Goal: Obtain resource: Obtain resource

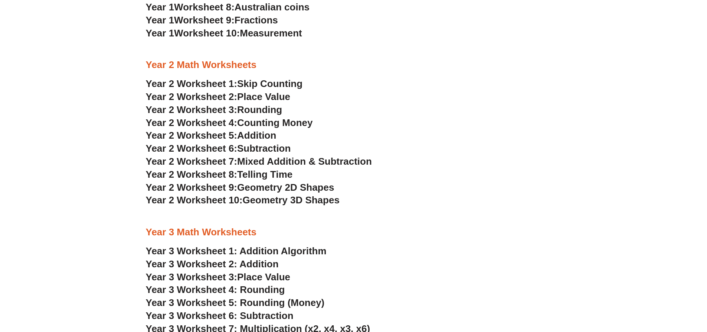
scroll to position [741, 0]
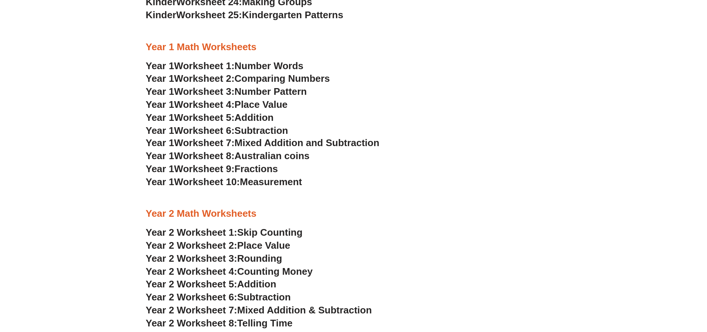
click at [277, 62] on span "Number Words" at bounding box center [269, 65] width 69 height 11
click at [287, 78] on span "Comparing Numbers" at bounding box center [282, 78] width 95 height 11
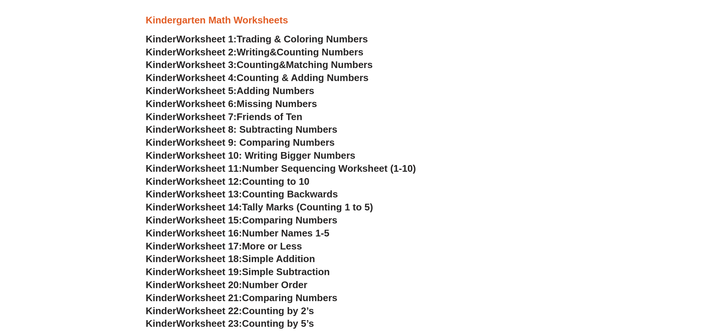
scroll to position [369, 0]
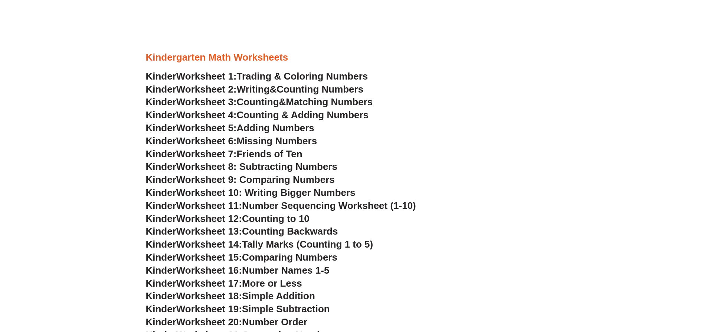
click at [280, 139] on span "Missing Numbers" at bounding box center [277, 140] width 81 height 11
click at [293, 166] on span "Worksheet 8: Subtracting Numbers" at bounding box center [256, 166] width 161 height 11
click at [302, 130] on span "Adding Numbers" at bounding box center [276, 127] width 78 height 11
click at [344, 101] on span "Matching Numbers" at bounding box center [329, 101] width 87 height 11
click at [296, 178] on span "Worksheet 9: Comparing Numbers" at bounding box center [255, 179] width 159 height 11
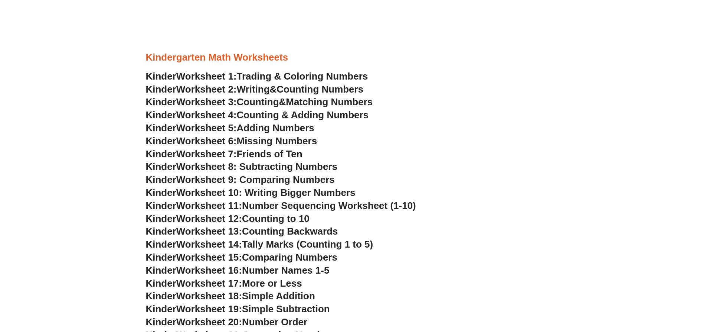
click at [290, 196] on span "Worksheet 10: Writing Bigger Numbers" at bounding box center [265, 192] width 179 height 11
click at [275, 206] on span "Number Sequencing Worksheet (1-10)" at bounding box center [329, 205] width 174 height 11
click at [275, 204] on span "Number Sequencing Worksheet (1-10)" at bounding box center [329, 205] width 174 height 11
drag, startPoint x: 306, startPoint y: 222, endPoint x: 301, endPoint y: 223, distance: 5.2
click at [302, 223] on span "Counting to 10" at bounding box center [276, 218] width 68 height 11
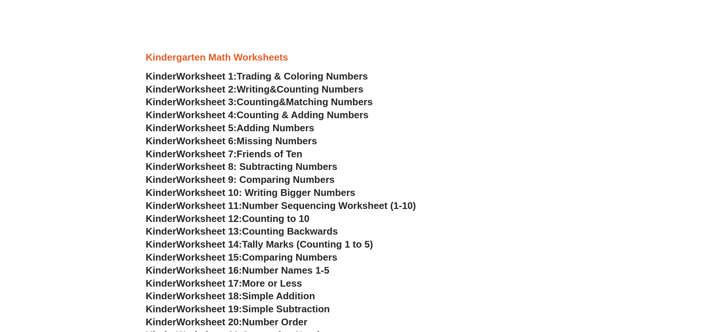
click at [443, 255] on h3 "Kinder Worksheet 15: Comparing Numbers" at bounding box center [354, 257] width 416 height 13
